Goal: Information Seeking & Learning: Learn about a topic

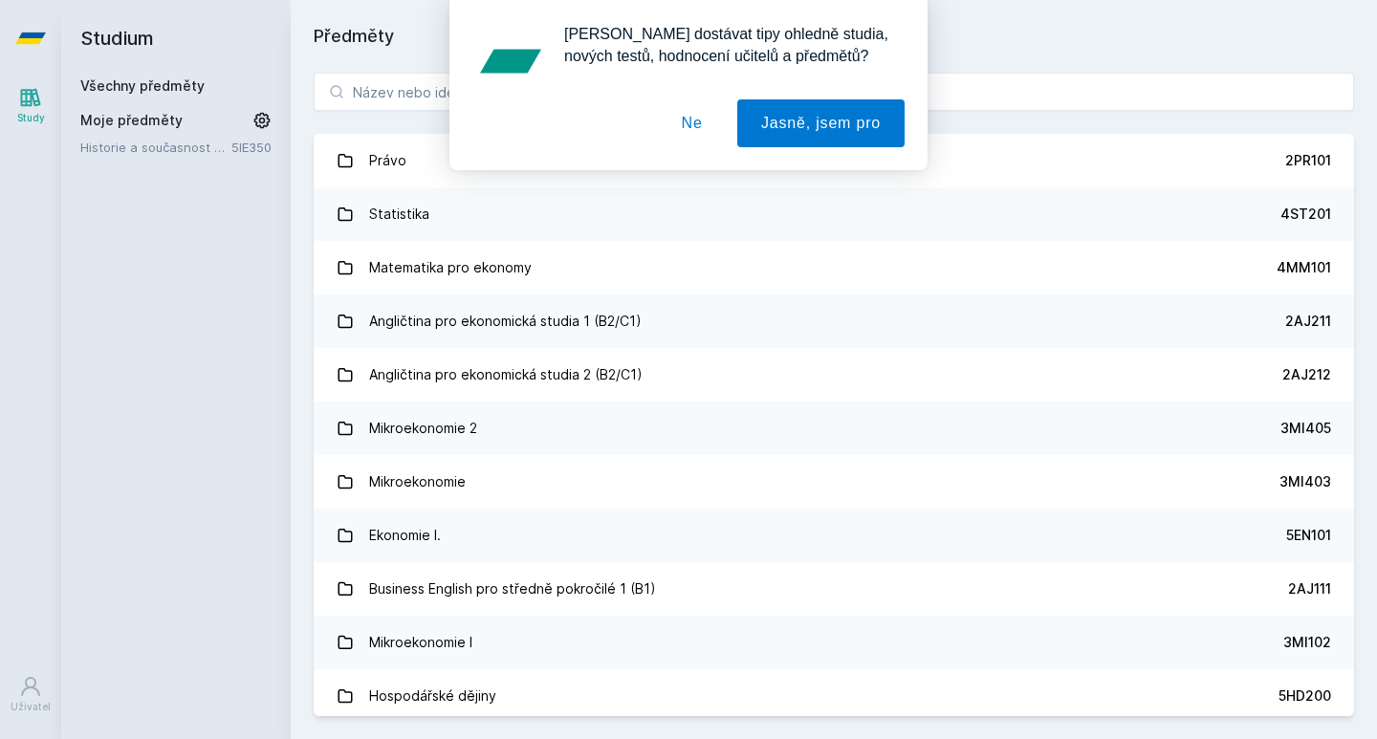
drag, startPoint x: 535, startPoint y: 109, endPoint x: 527, endPoint y: 94, distance: 17.1
click at [527, 94] on div "[PERSON_NAME] dostávat tipy ohledně studia, nových testů, hodnocení učitelů a p…" at bounding box center [688, 85] width 478 height 170
click at [667, 129] on button "Ne" at bounding box center [692, 123] width 69 height 48
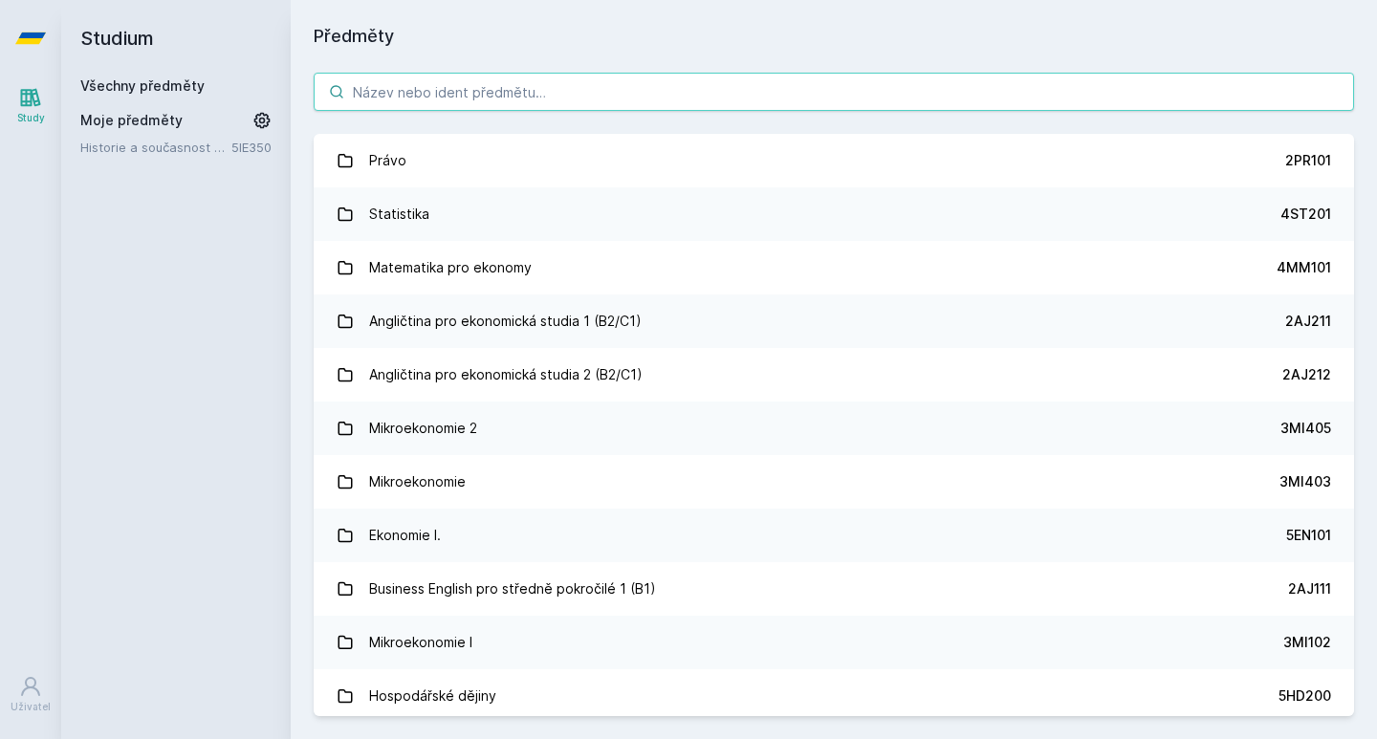
click at [578, 74] on input "search" at bounding box center [834, 92] width 1040 height 38
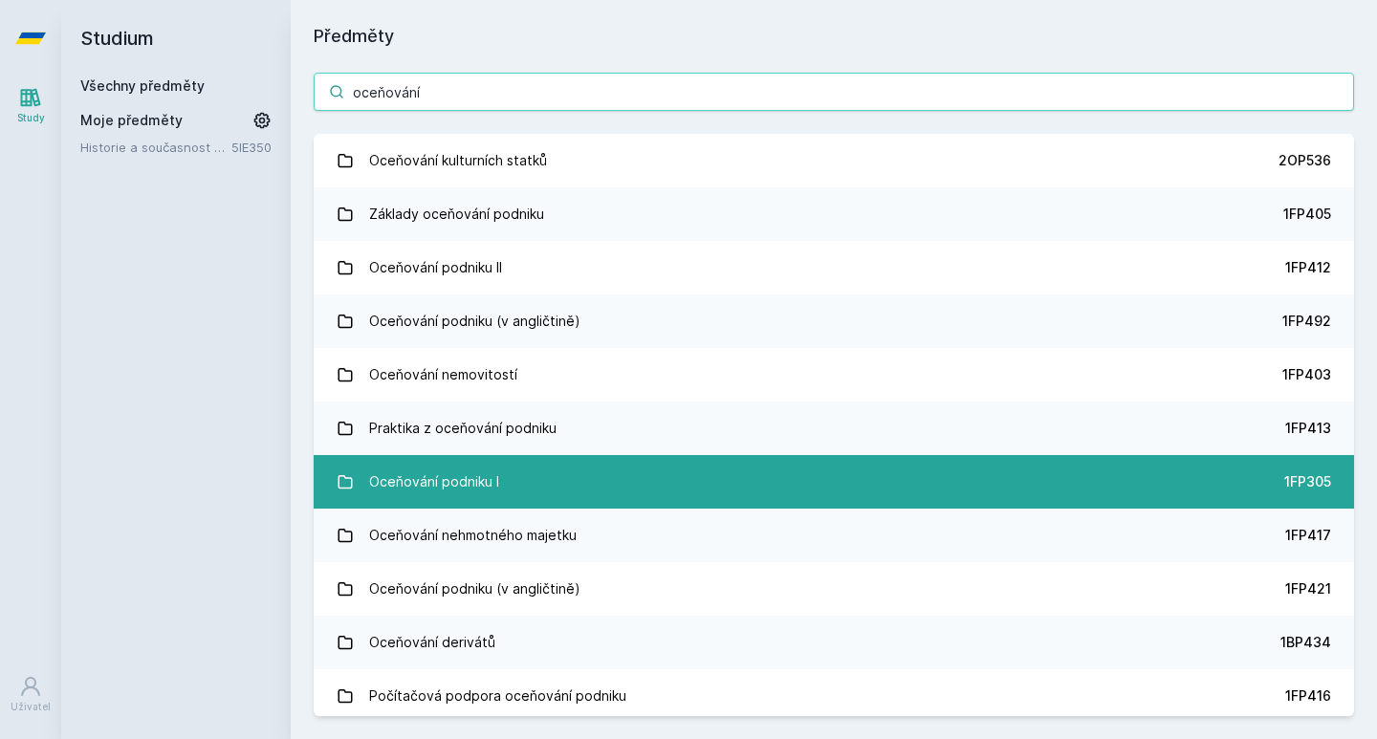
type input "oceňování"
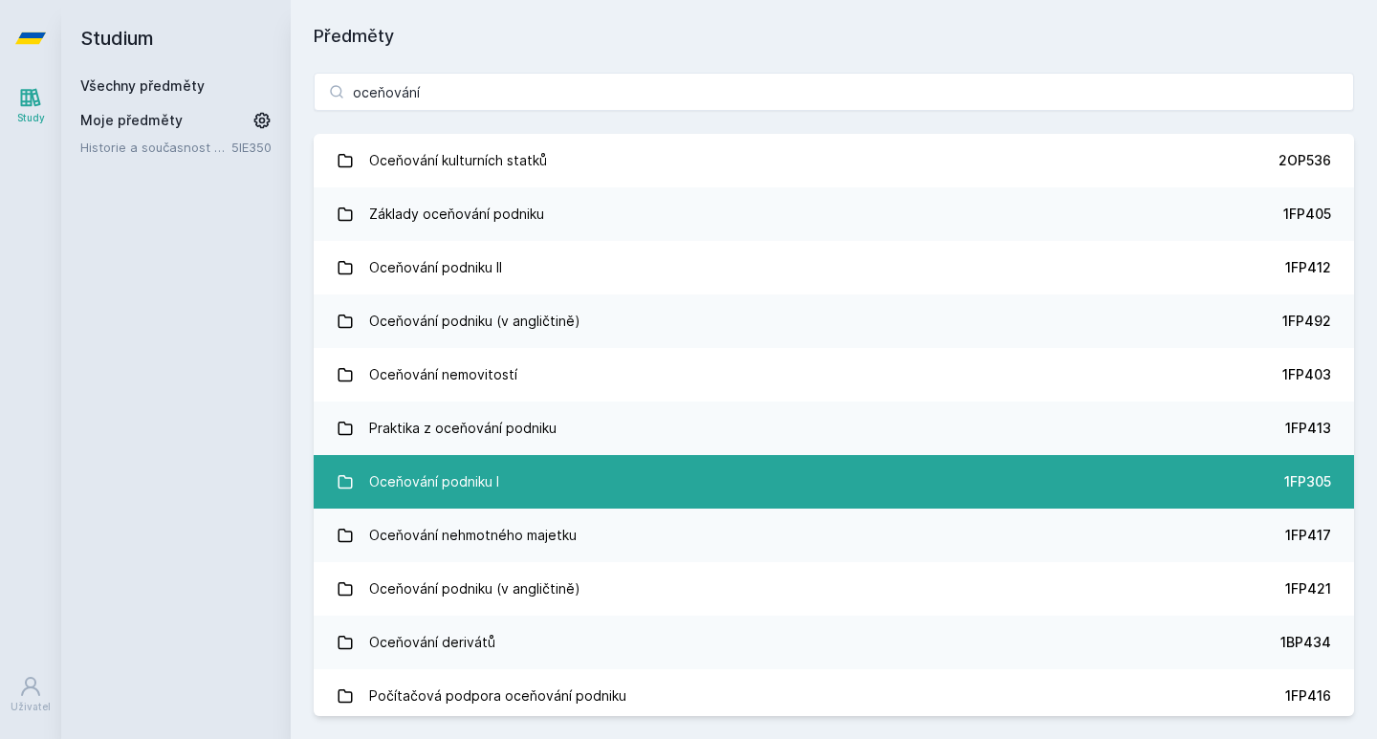
click at [517, 469] on link "Oceňování podniku I 1FP305" at bounding box center [834, 482] width 1040 height 54
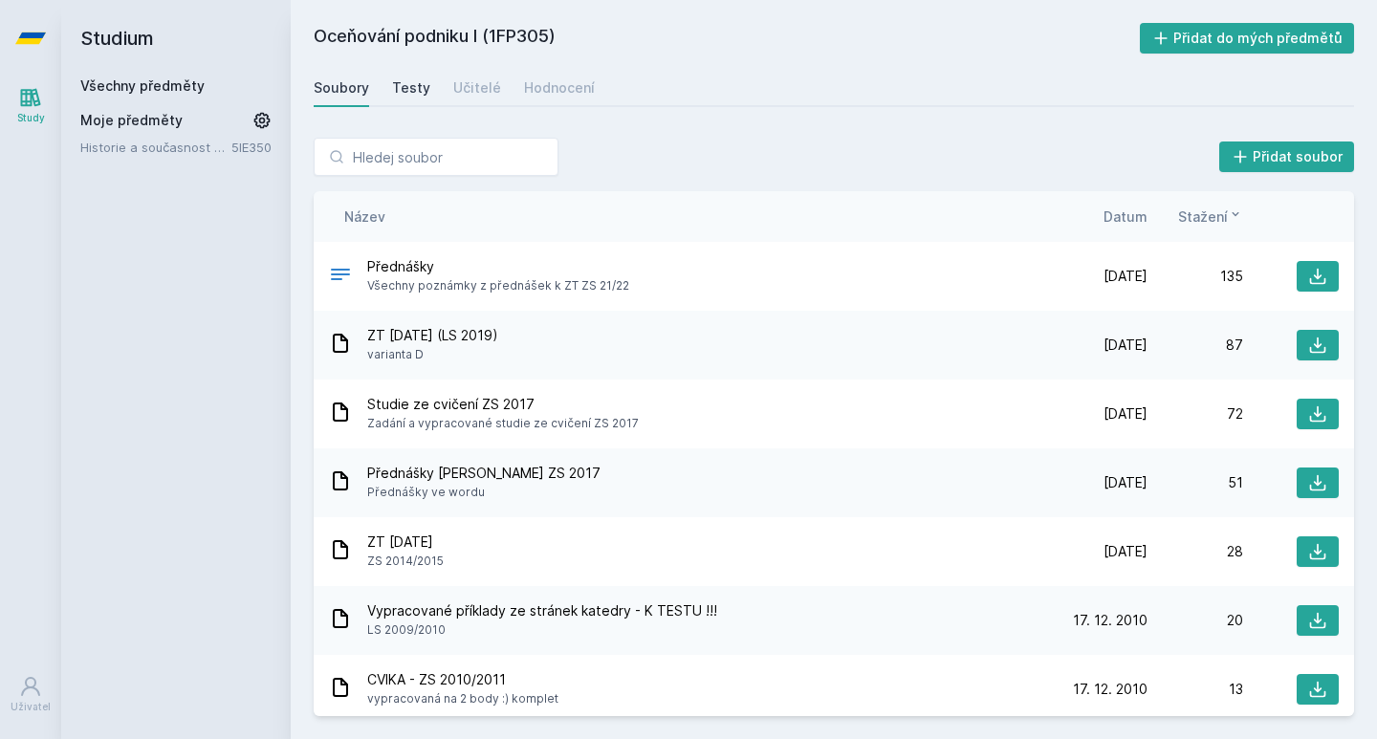
click at [412, 84] on div "Testy" at bounding box center [411, 87] width 38 height 19
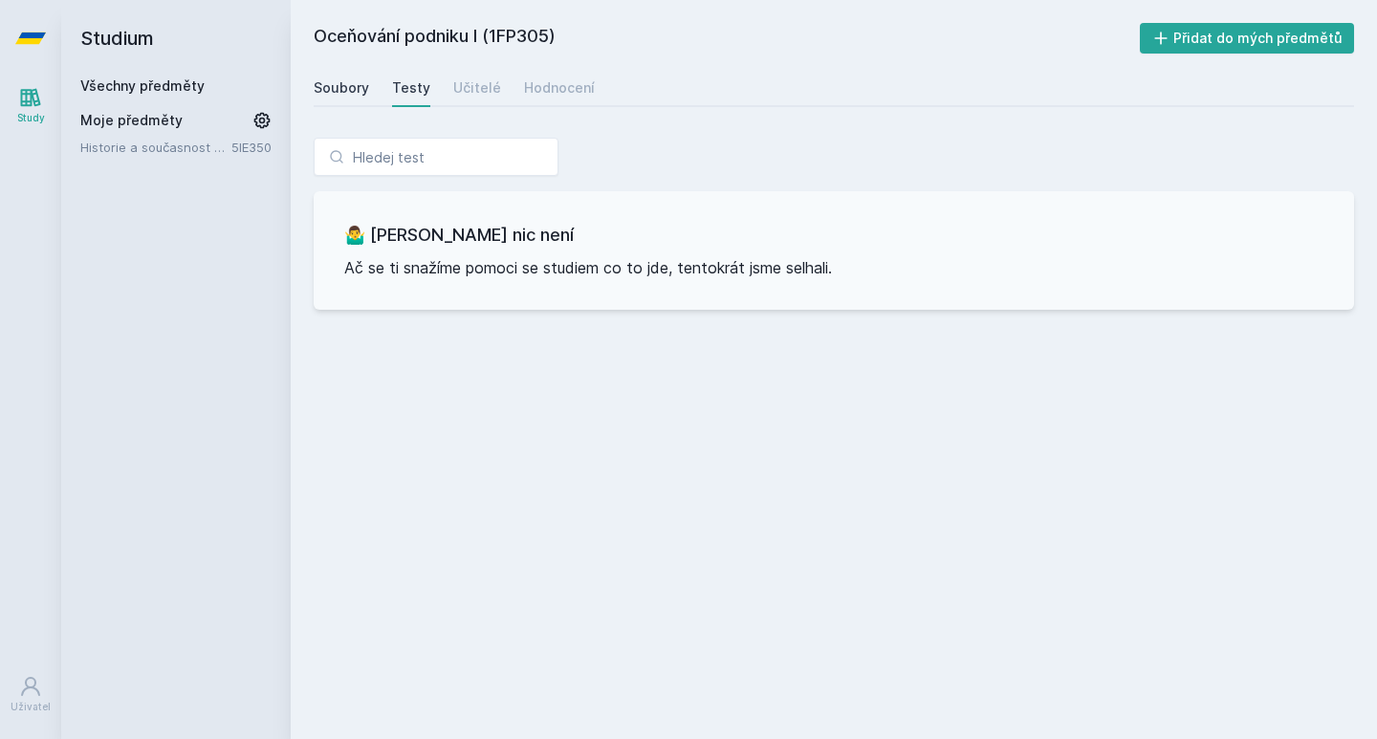
click at [364, 84] on div "Soubory" at bounding box center [341, 87] width 55 height 19
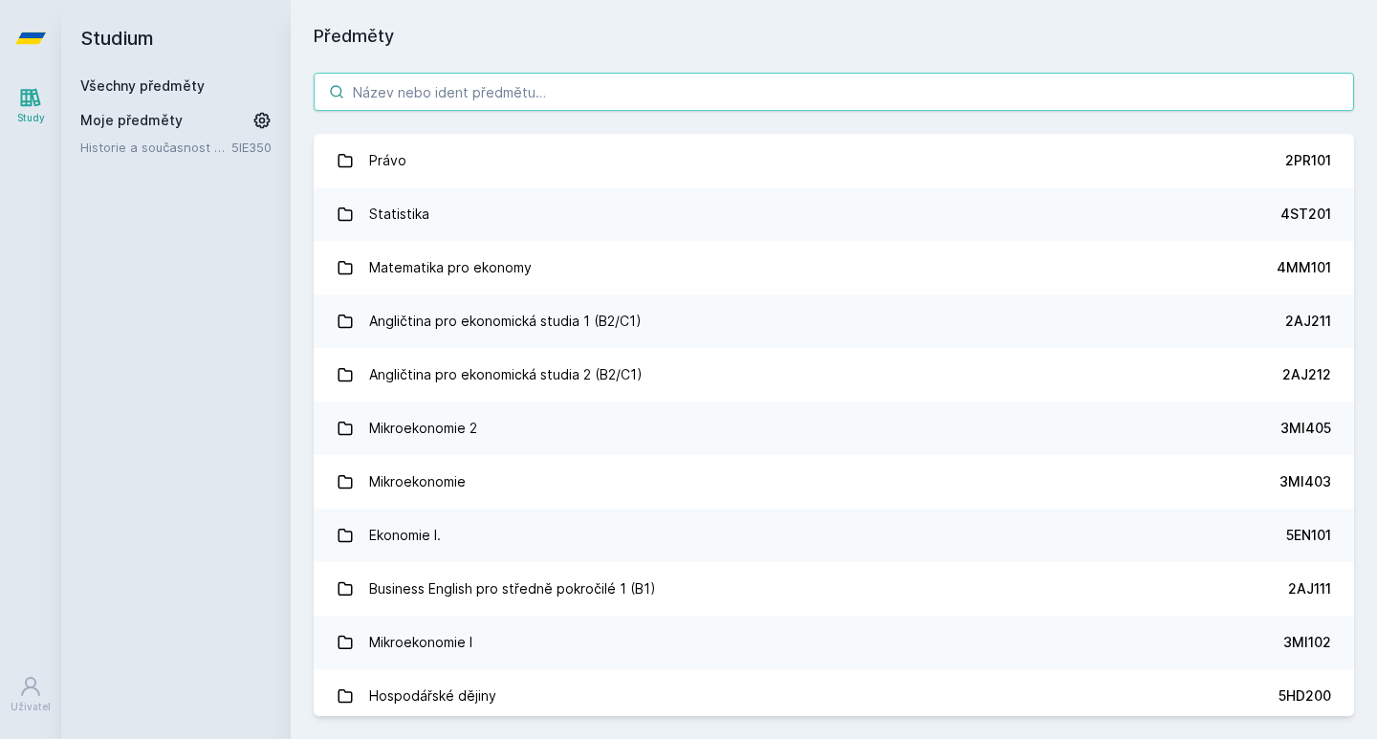
click at [537, 94] on input "search" at bounding box center [834, 92] width 1040 height 38
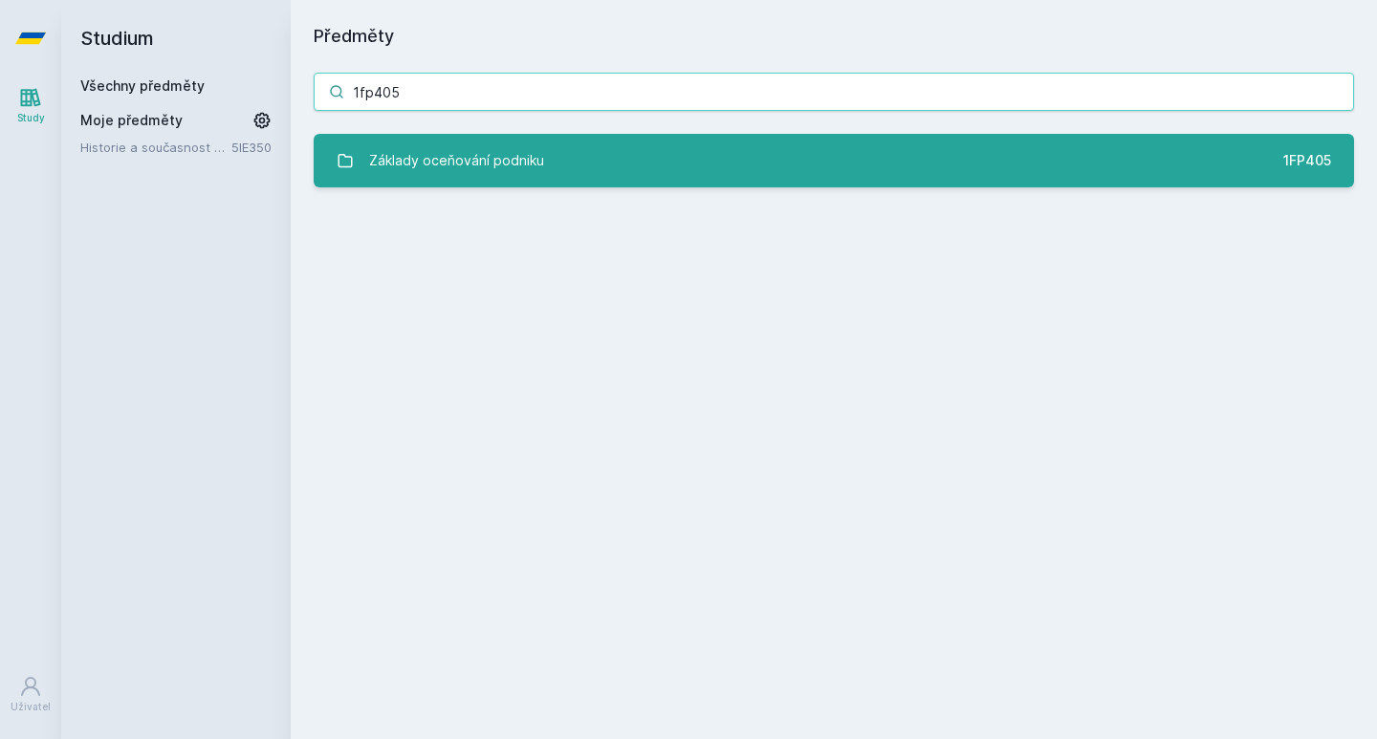
type input "1fp405"
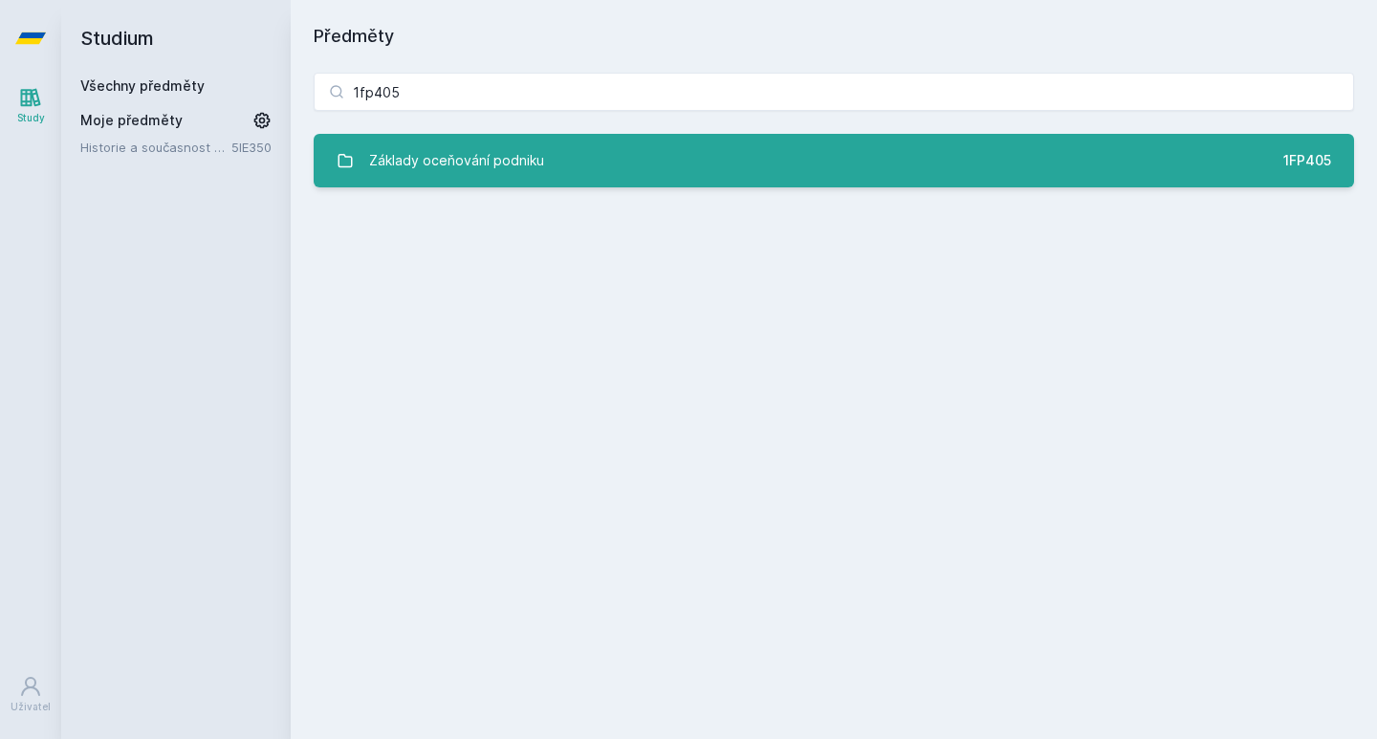
click at [518, 153] on div "Základy oceňování podniku" at bounding box center [456, 161] width 175 height 38
